Goal: Information Seeking & Learning: Learn about a topic

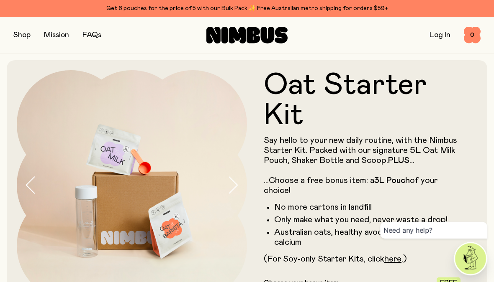
click at [400, 256] on link "here" at bounding box center [392, 259] width 17 height 8
click at [397, 262] on link "here" at bounding box center [392, 259] width 17 height 8
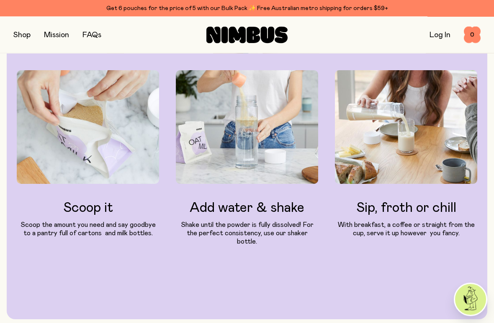
scroll to position [1349, 0]
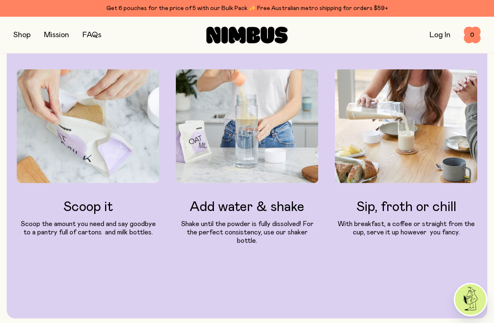
click at [247, 238] on div "Scoop it Scoop the amount you need and say goodbye to a pantry full of cartons …" at bounding box center [247, 170] width 460 height 203
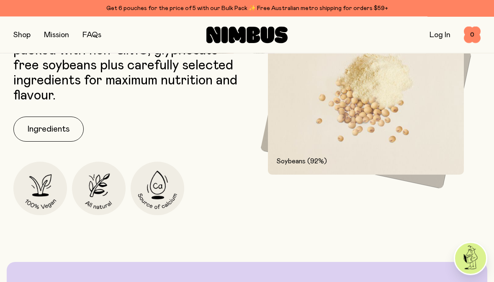
scroll to position [1053, 0]
click at [56, 125] on button "Ingredients" at bounding box center [48, 129] width 70 height 25
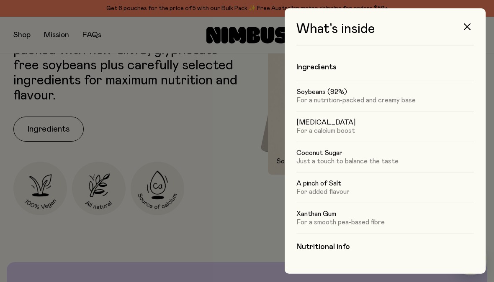
click at [337, 248] on h4 "Nutritional info" at bounding box center [384, 247] width 177 height 10
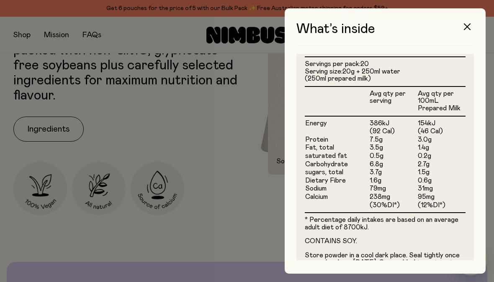
scroll to position [220, 0]
click at [477, 19] on div "What’s inside Ingredients Soybeans (92%) For a nutrition-packed and creamy base…" at bounding box center [385, 141] width 201 height 266
click at [472, 26] on button "button" at bounding box center [467, 27] width 20 height 20
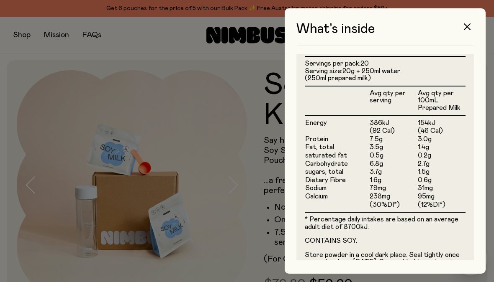
scroll to position [1053, 0]
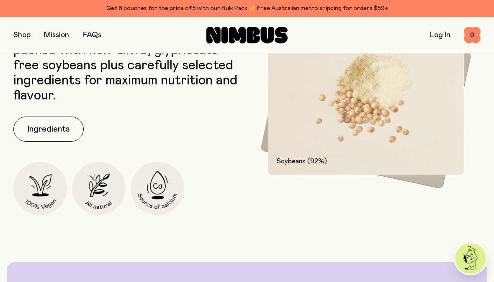
click at [99, 34] on link "FAQs" at bounding box center [91, 35] width 19 height 8
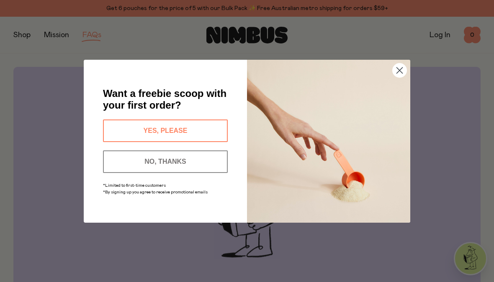
click at [402, 69] on circle "Close dialog" at bounding box center [400, 70] width 14 height 14
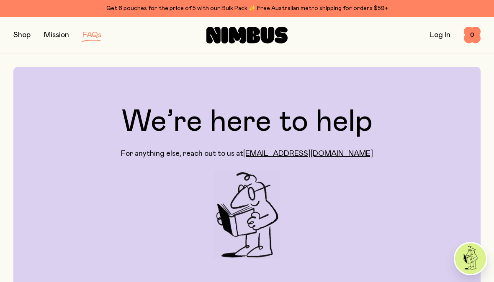
click at [98, 32] on link "FAQs" at bounding box center [91, 35] width 19 height 8
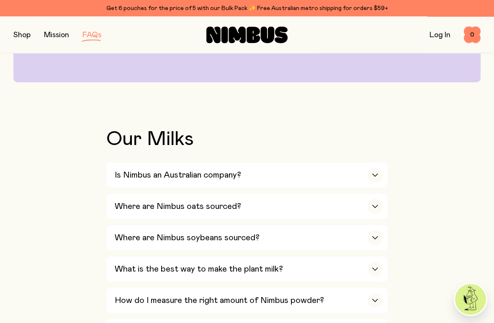
scroll to position [217, 0]
click at [244, 177] on div "Is Nimbus an Australian company?" at bounding box center [249, 175] width 268 height 25
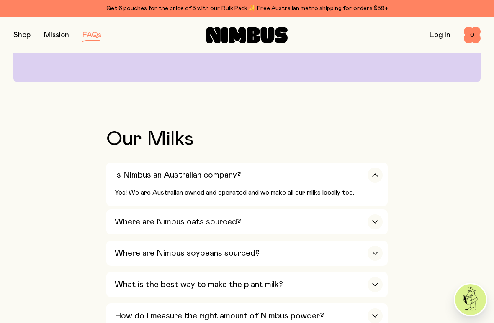
click at [244, 222] on div "Where are Nimbus oats sourced?" at bounding box center [249, 222] width 268 height 25
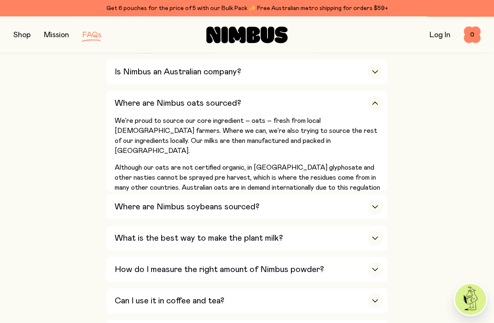
scroll to position [321, 0]
click at [282, 206] on div "Where are Nimbus soybeans sourced?" at bounding box center [249, 206] width 268 height 25
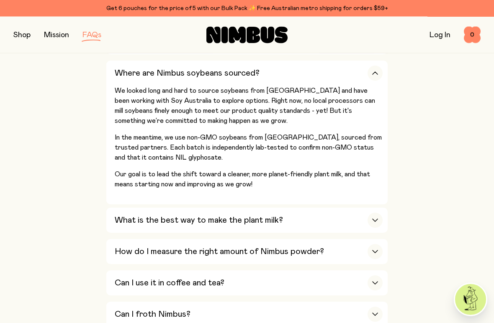
scroll to position [382, 0]
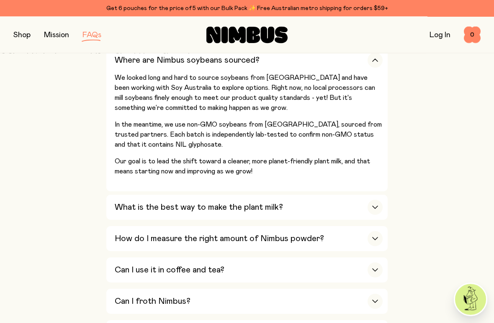
click at [306, 209] on div "What is the best way to make the plant milk?" at bounding box center [249, 207] width 268 height 25
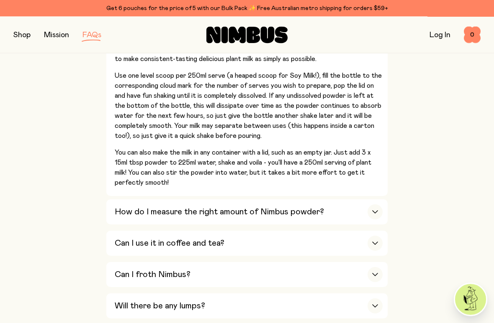
scroll to position [455, 0]
click at [300, 234] on div "Can I use it in coffee and tea?" at bounding box center [249, 243] width 268 height 25
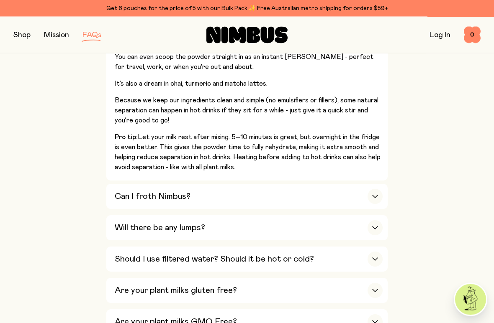
scroll to position [537, 0]
click at [323, 185] on div "Can I froth Nimbus?" at bounding box center [249, 196] width 268 height 25
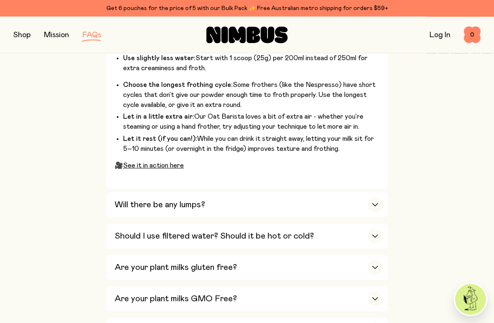
scroll to position [638, 0]
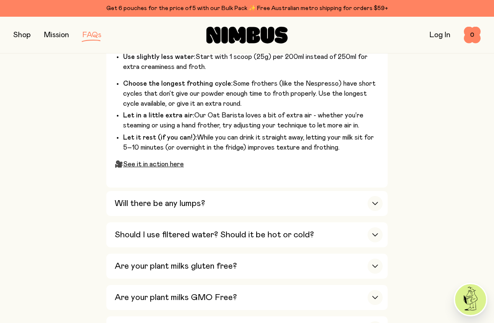
click at [246, 191] on div "Will there be any lumps?" at bounding box center [249, 203] width 268 height 25
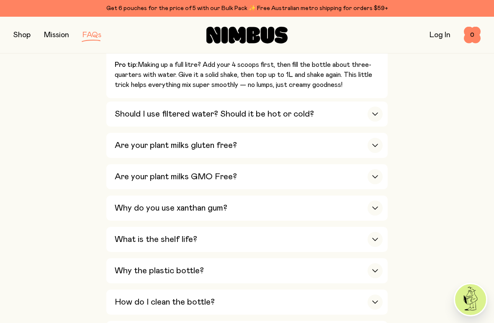
click at [277, 196] on div "Why do you use xanthan gum?" at bounding box center [249, 208] width 268 height 25
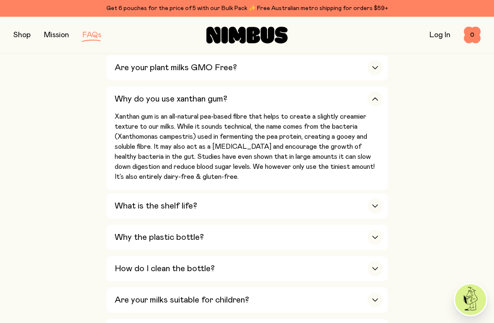
click at [298, 225] on div "Why the plastic bottle?" at bounding box center [249, 237] width 268 height 25
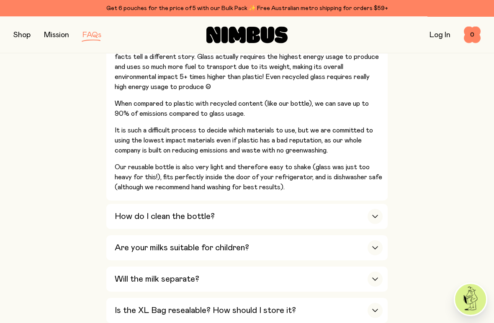
scroll to position [834, 0]
click at [271, 282] on h3 "Is the XL Bag resealable? How should I store it?" at bounding box center [205, 311] width 181 height 10
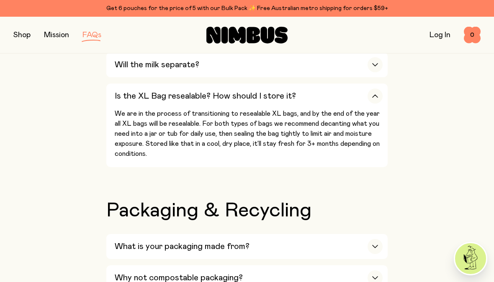
scroll to position [829, 0]
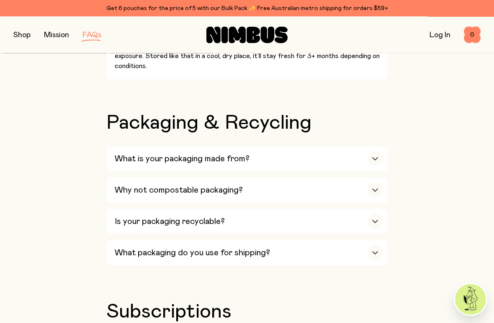
click at [252, 178] on div "Why not compostable packaging?" at bounding box center [249, 190] width 268 height 25
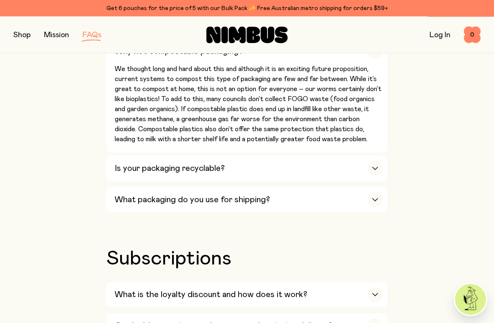
scroll to position [1058, 0]
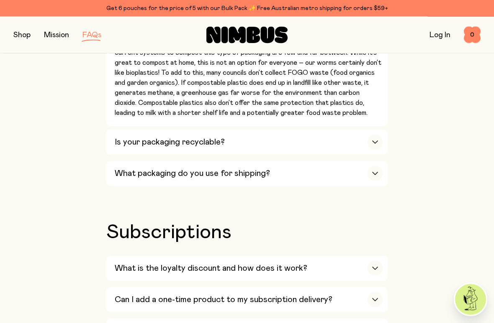
click at [230, 130] on div "Is your packaging recyclable?" at bounding box center [249, 142] width 268 height 25
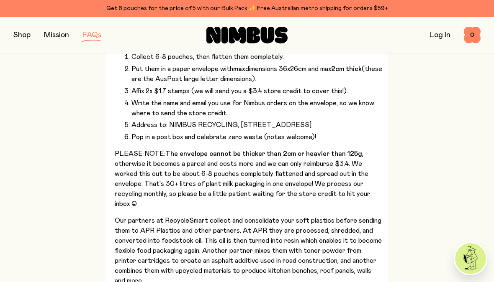
scroll to position [1237, 0]
